Goal: Transaction & Acquisition: Obtain resource

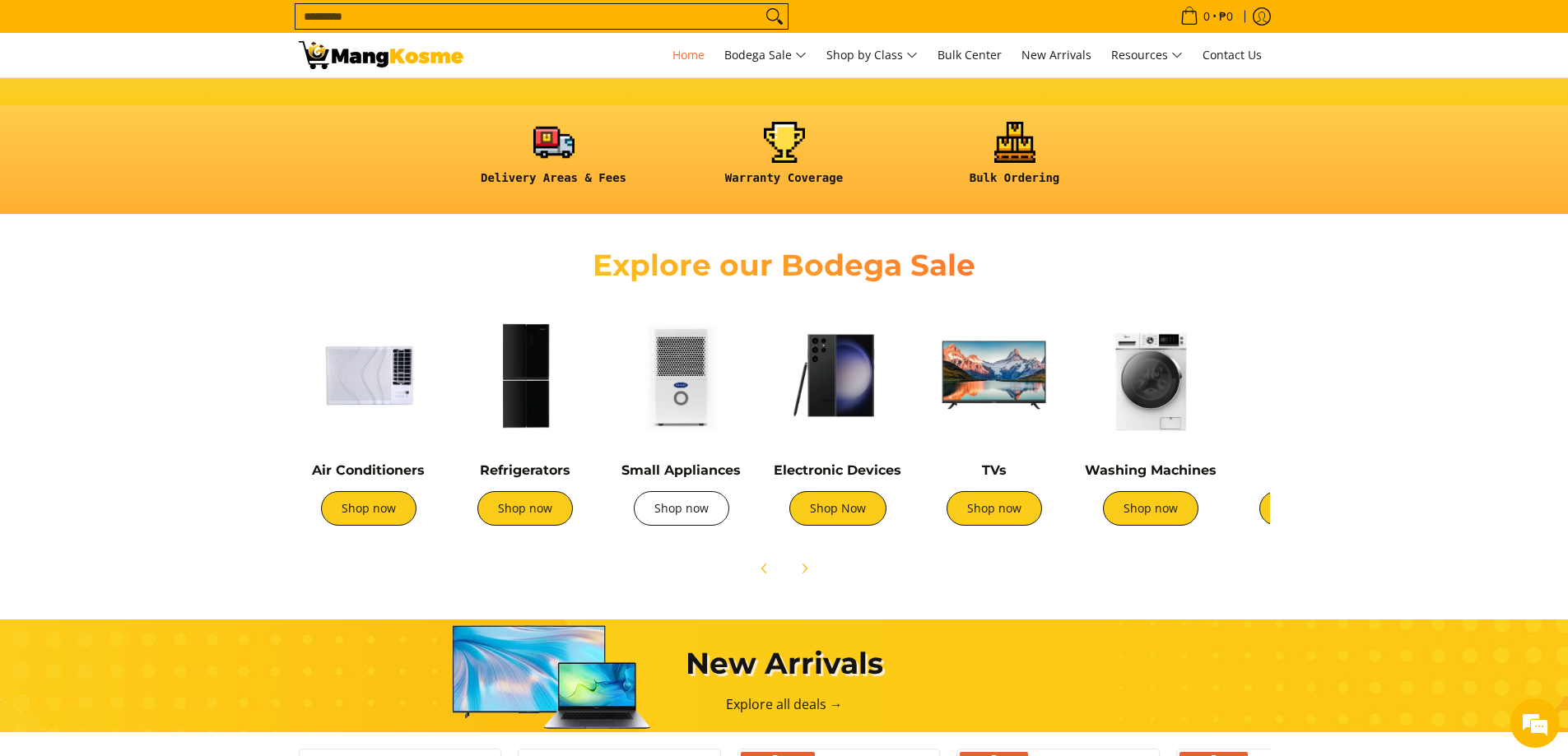
click at [707, 520] on link "Shop now" at bounding box center [682, 508] width 95 height 35
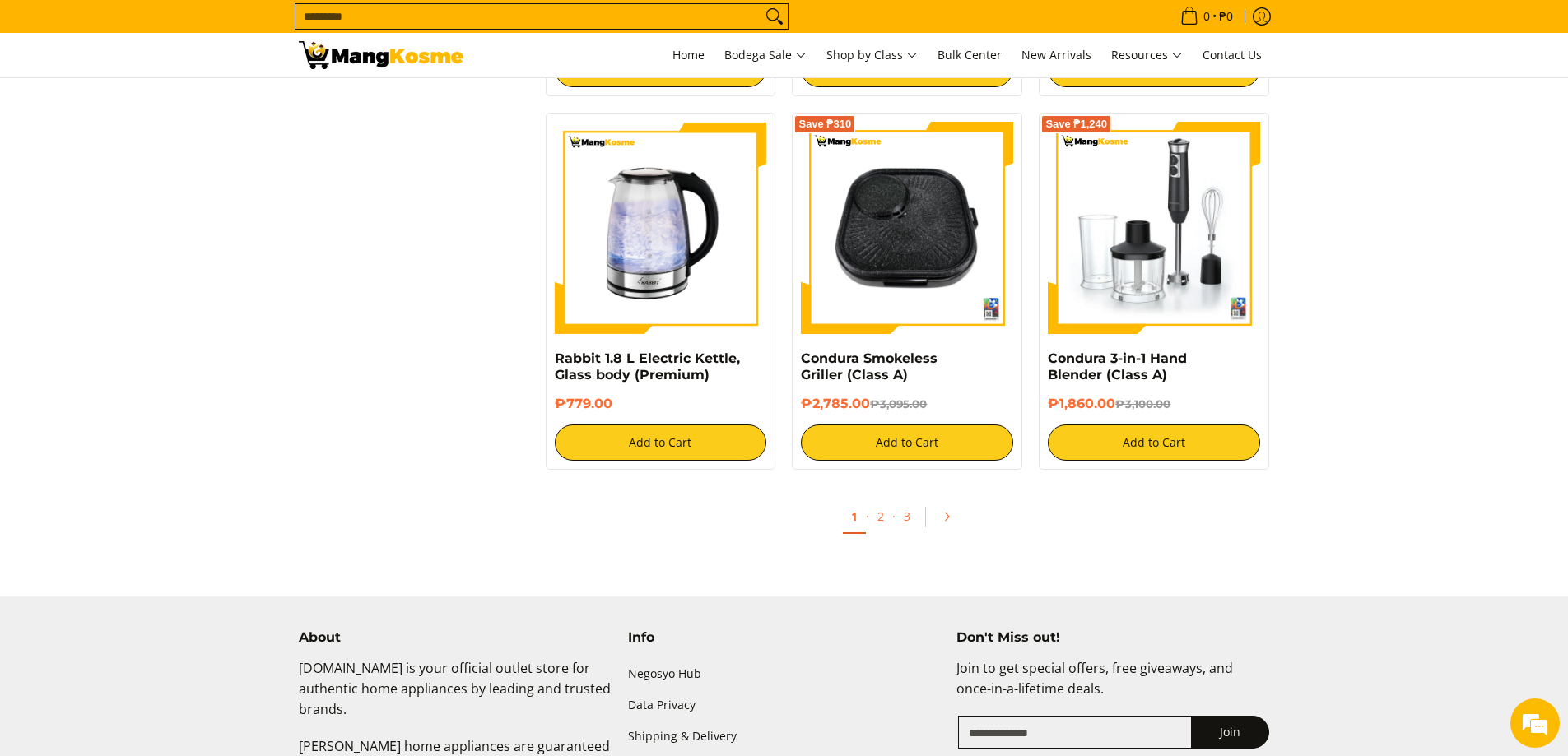
scroll to position [3126, 0]
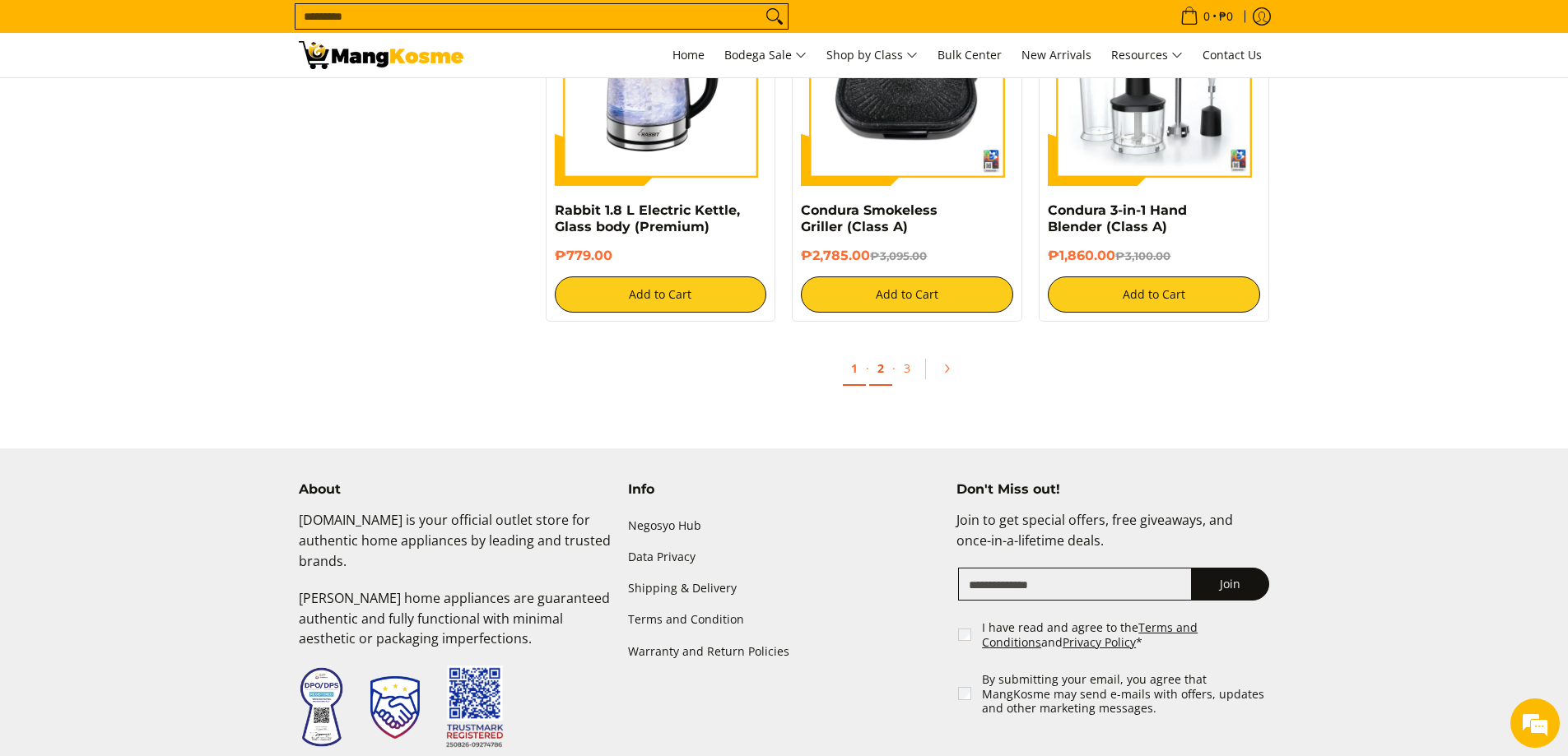
click at [887, 377] on link "2" at bounding box center [880, 369] width 23 height 34
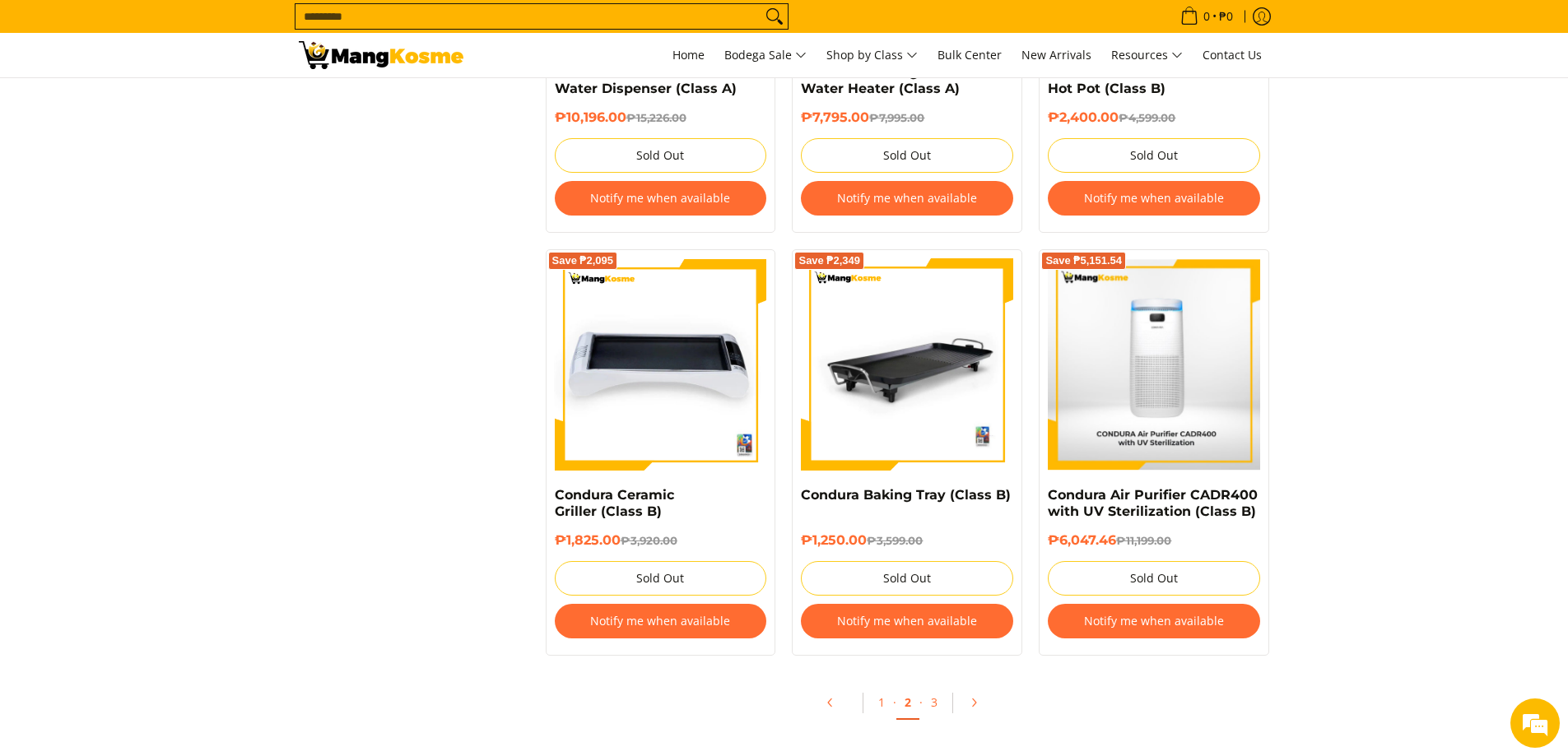
scroll to position [3208, 0]
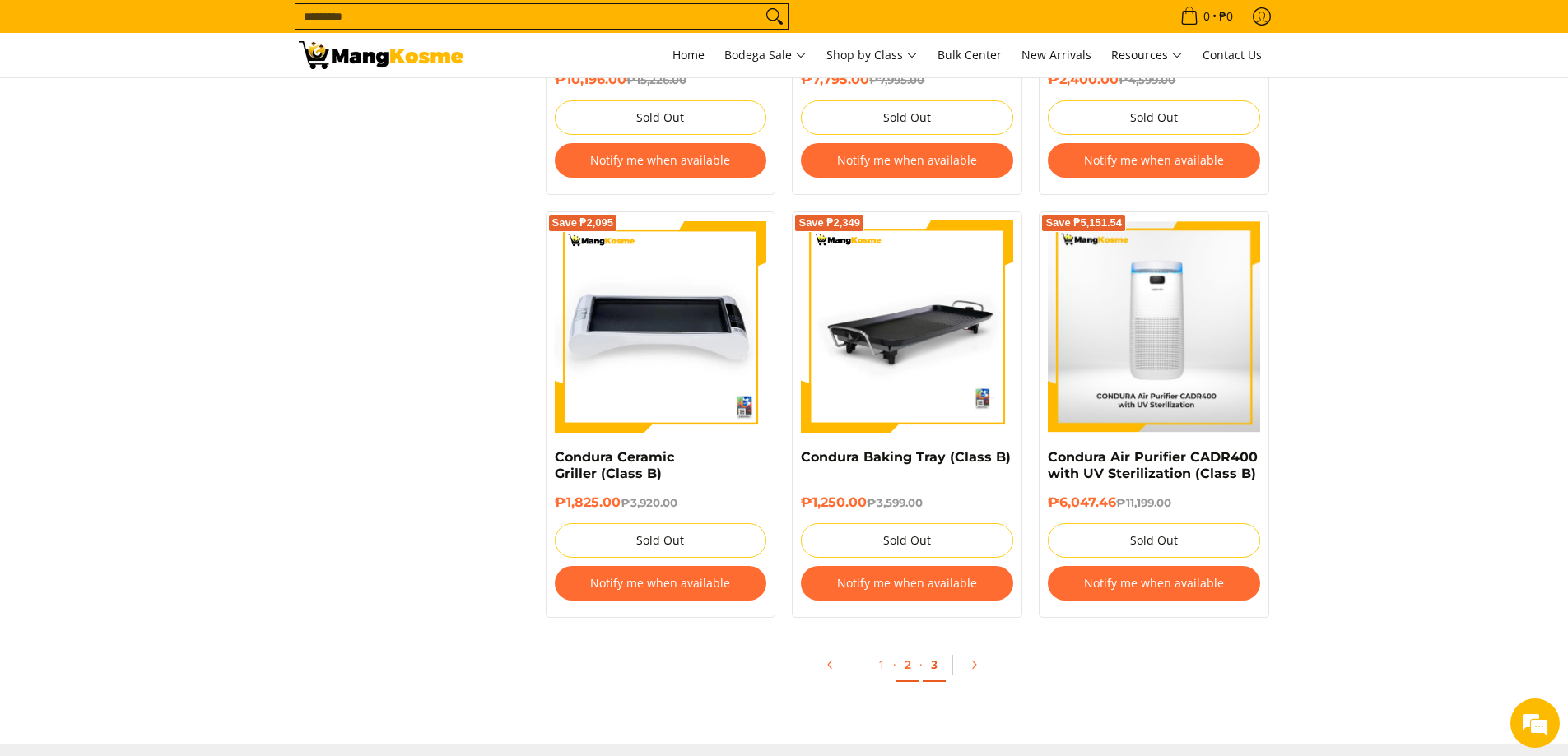
click at [938, 665] on link "3" at bounding box center [934, 665] width 23 height 34
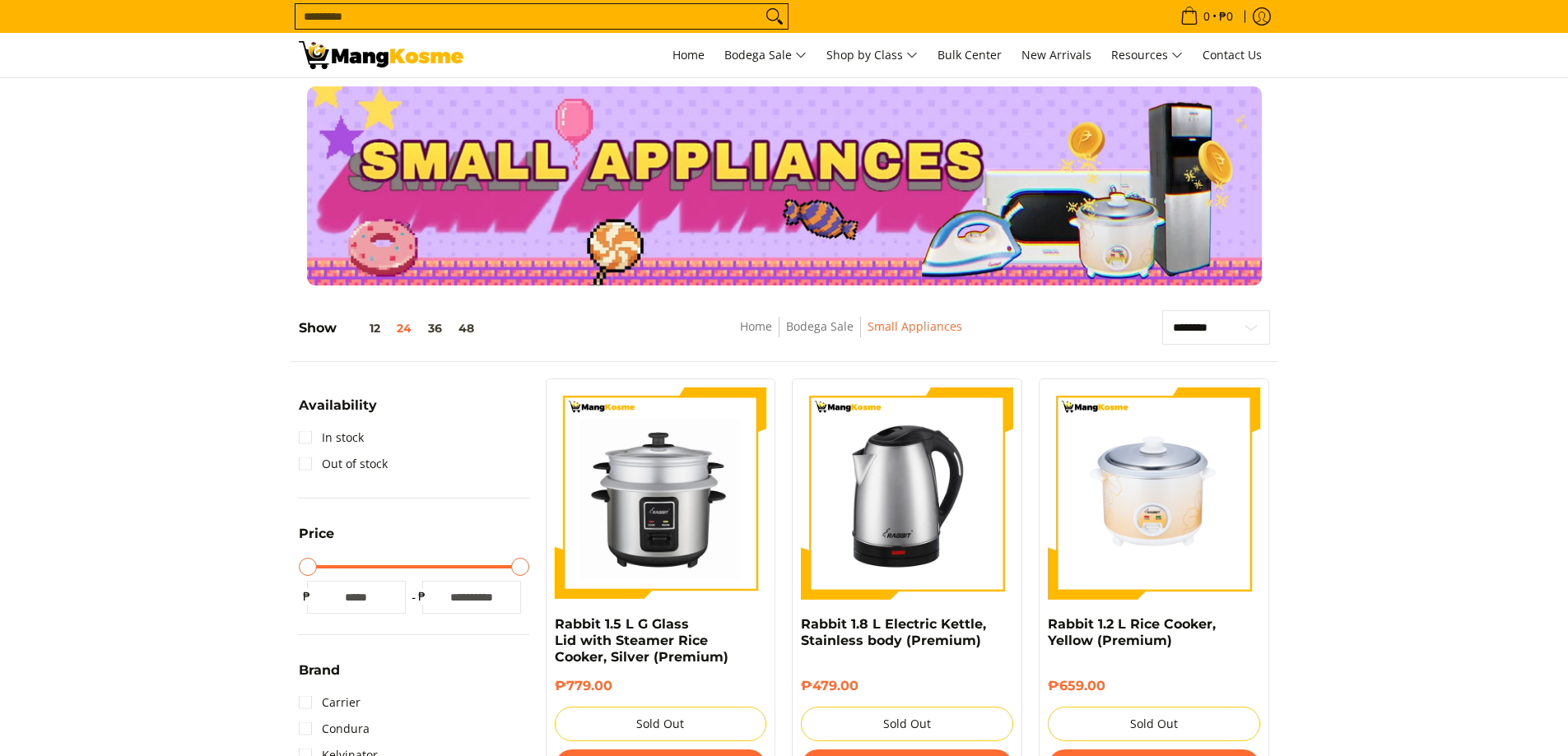
scroll to position [3208, 0]
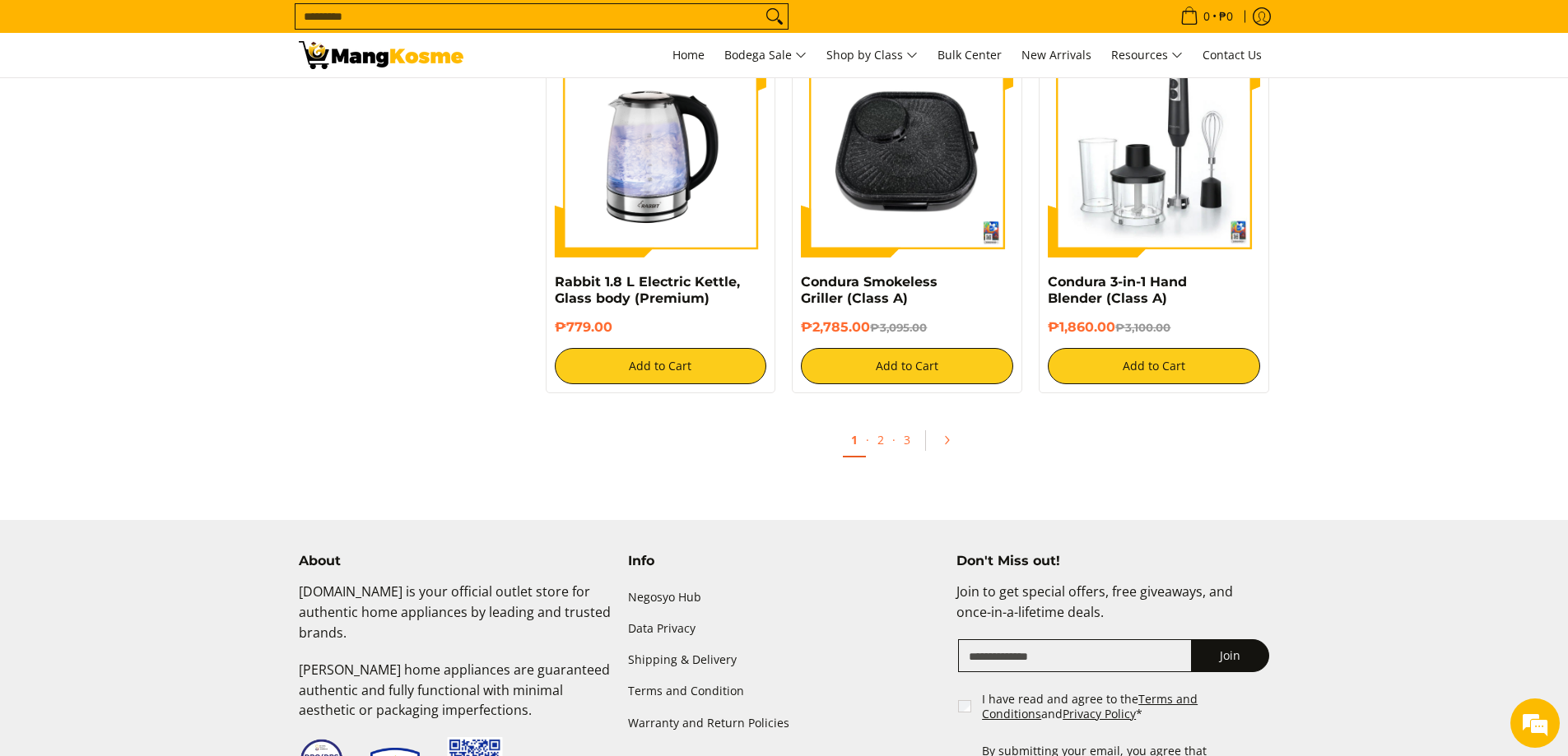
scroll to position [3109, 0]
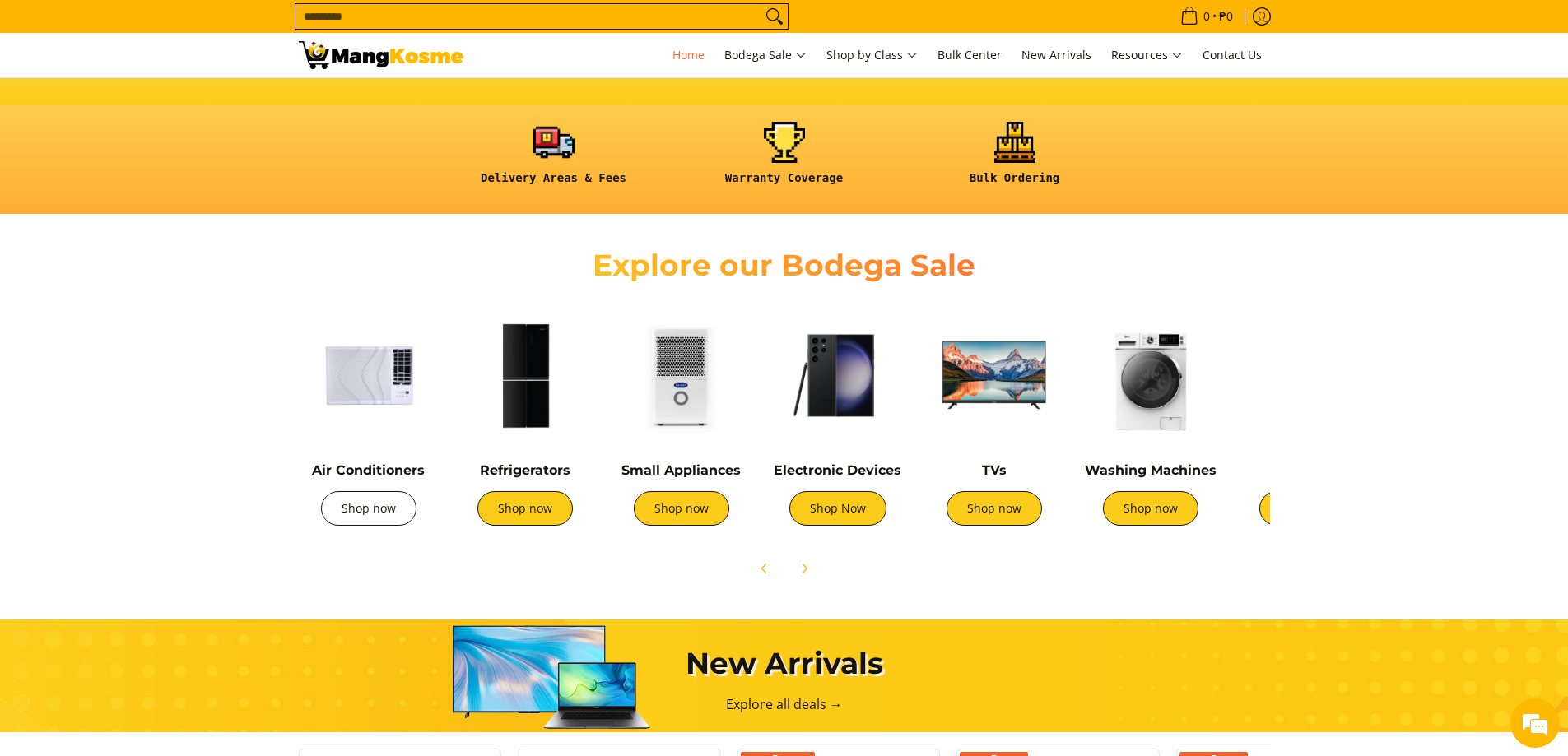
click at [371, 516] on link "Shop now" at bounding box center [369, 508] width 95 height 35
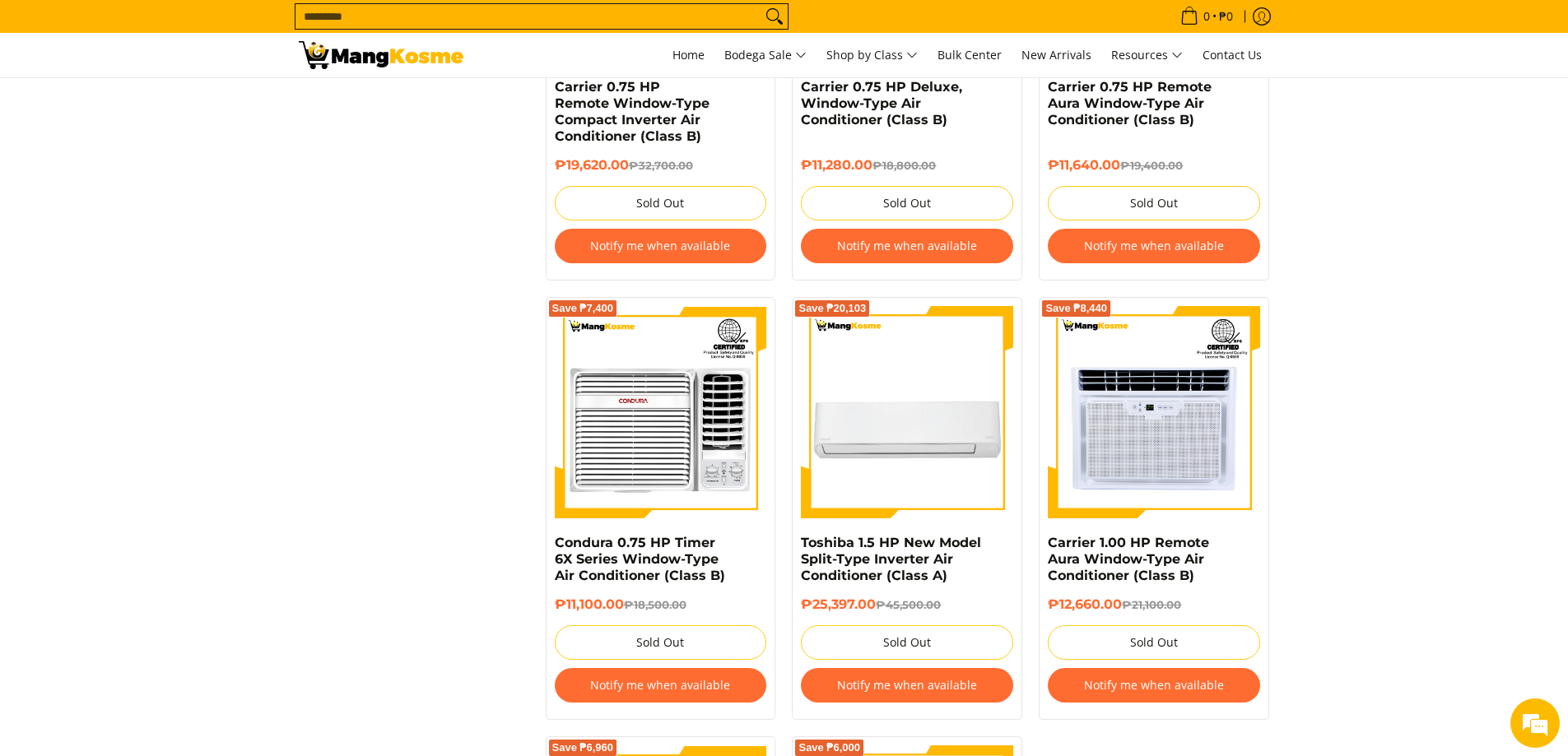
scroll to position [2797, 0]
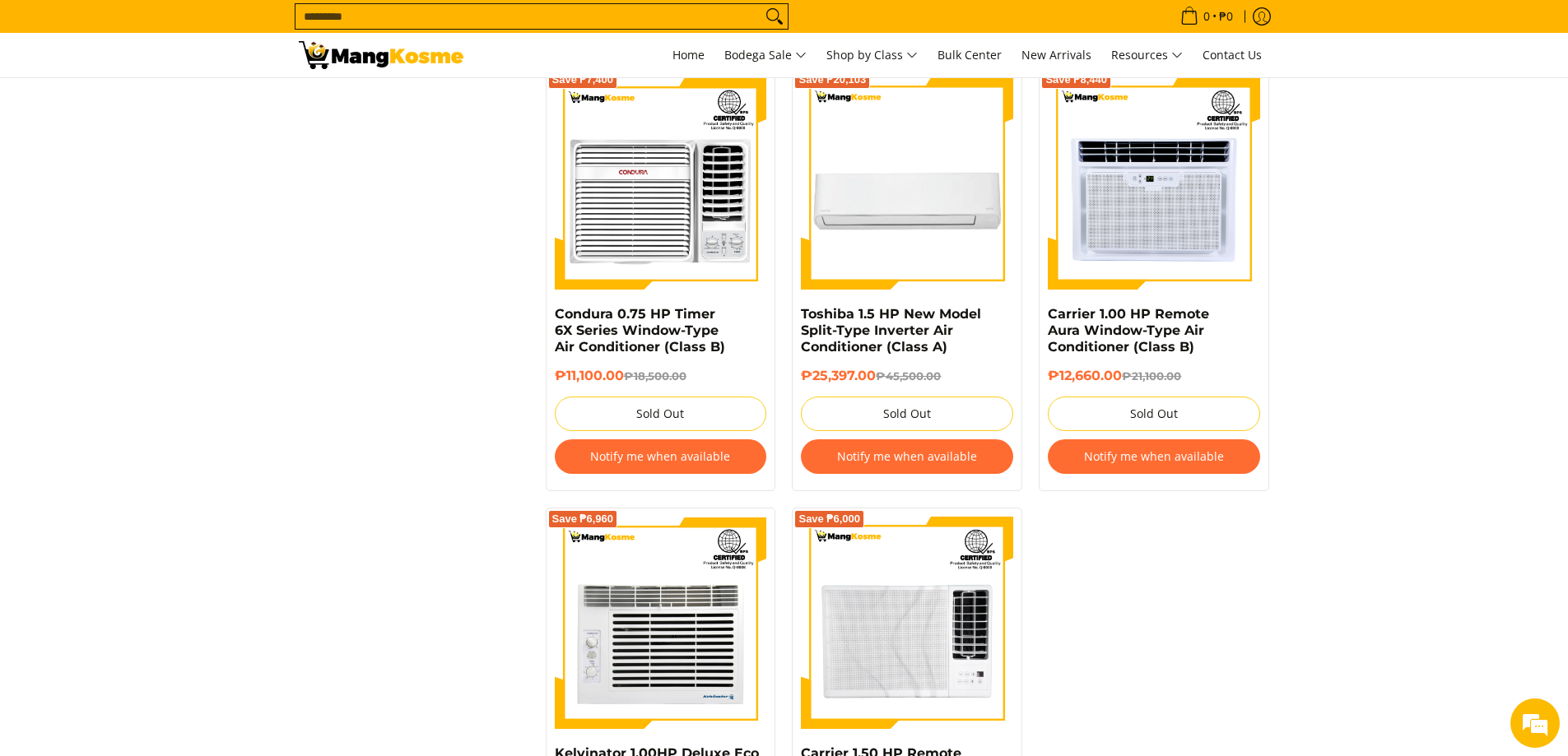
click at [1180, 458] on button "Notify me when available" at bounding box center [1154, 456] width 212 height 35
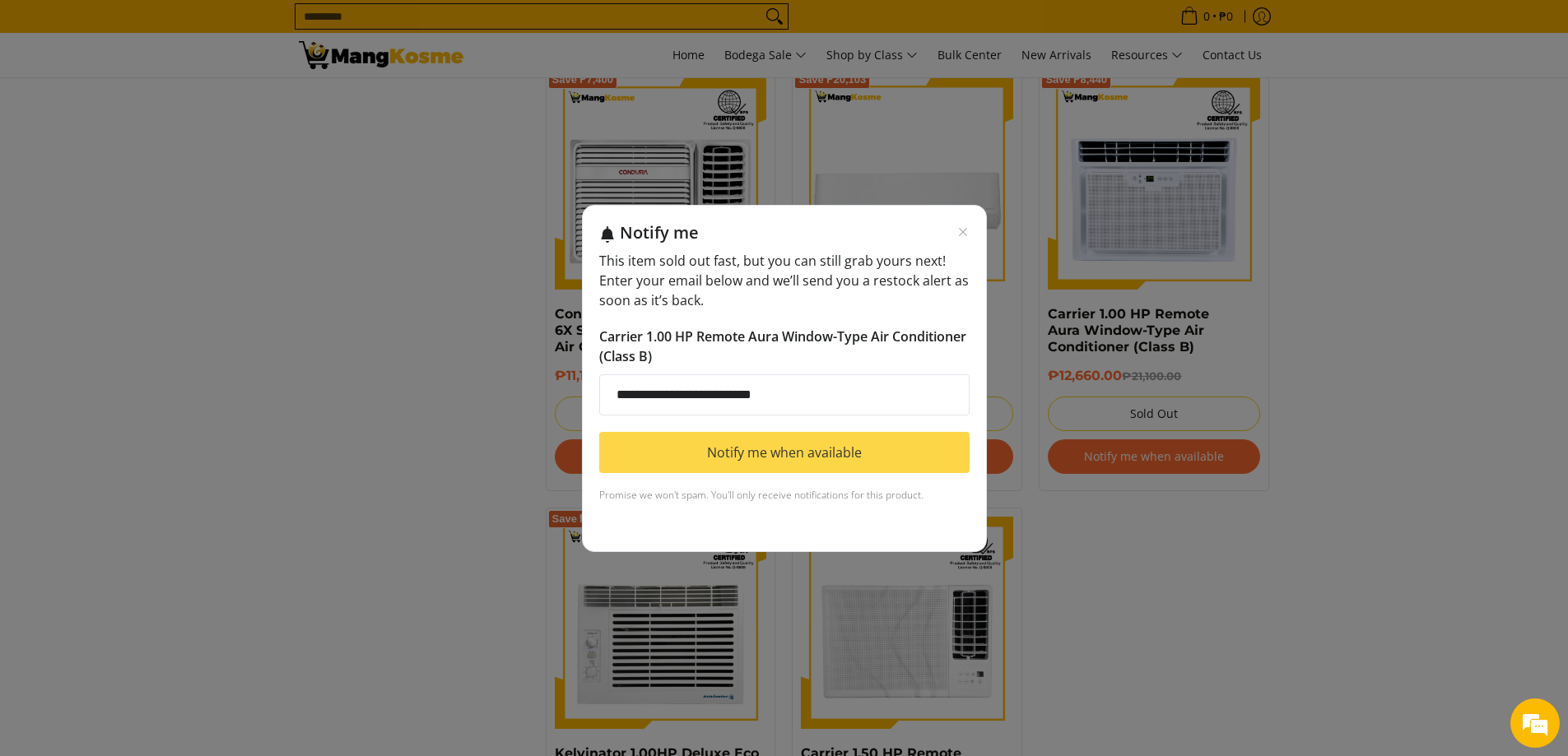
type input "**********"
click at [842, 465] on button "Notify me when available" at bounding box center [784, 452] width 371 height 41
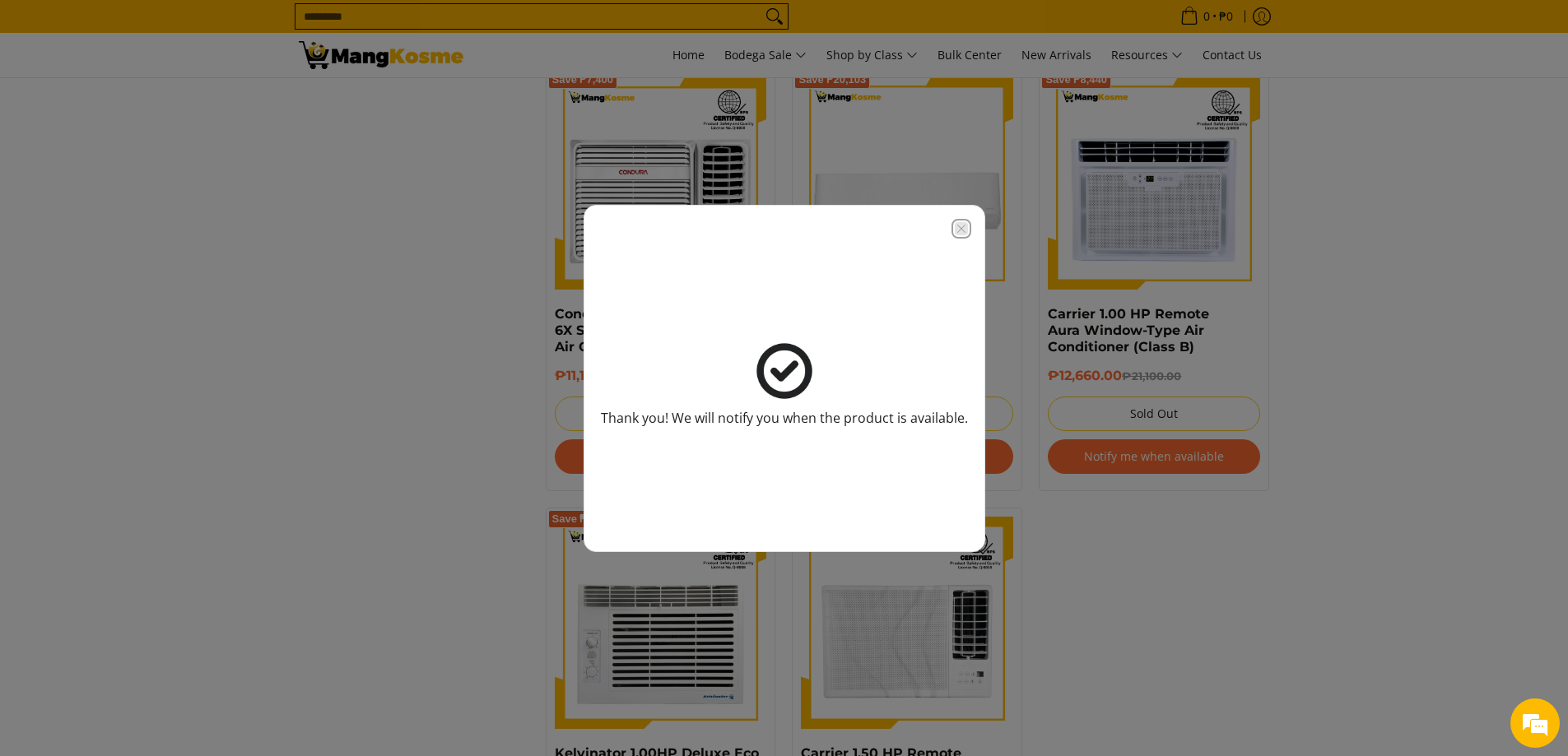
click at [954, 228] on icon "Close modal" at bounding box center [960, 228] width 13 height 13
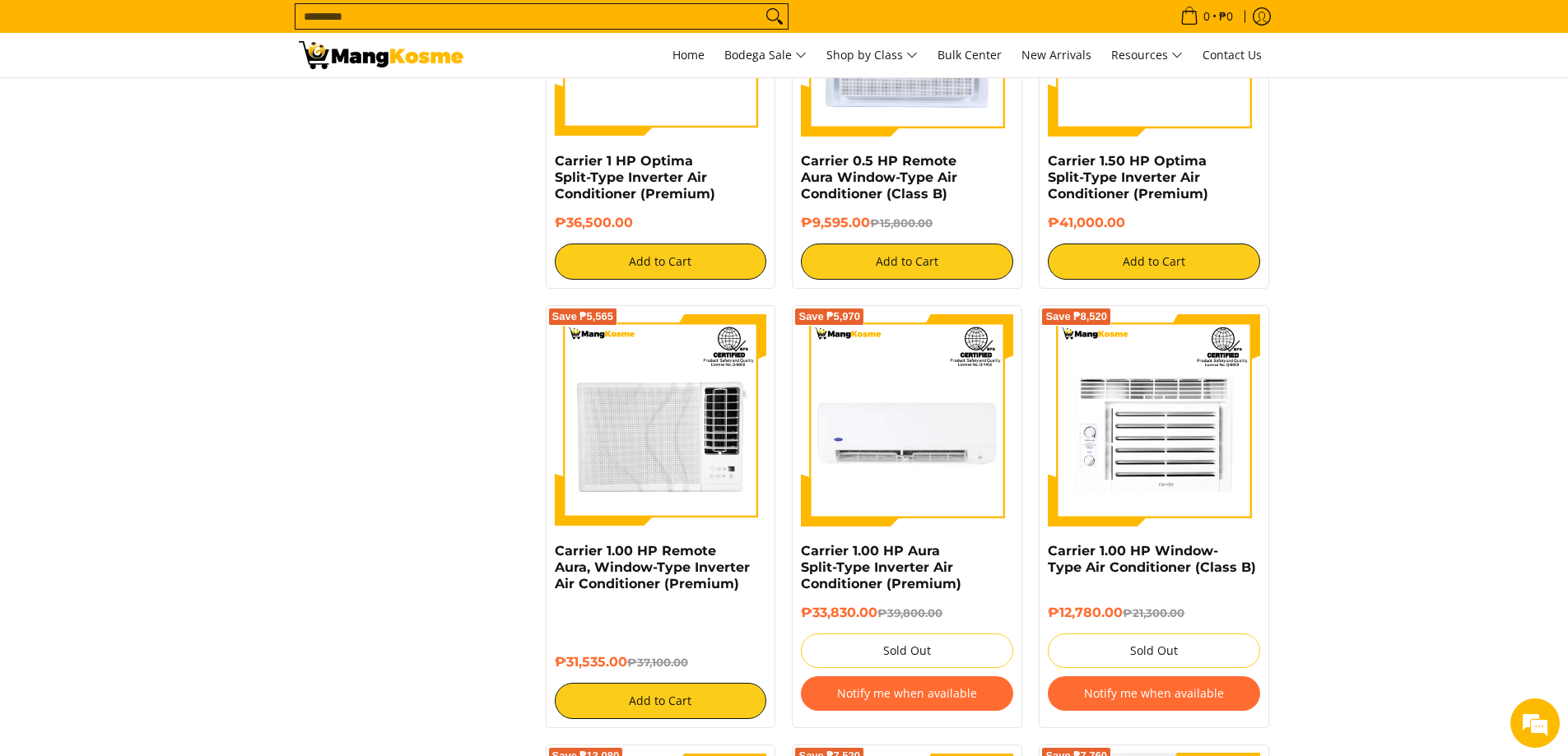
scroll to position [1645, 0]
